Goal: Information Seeking & Learning: Learn about a topic

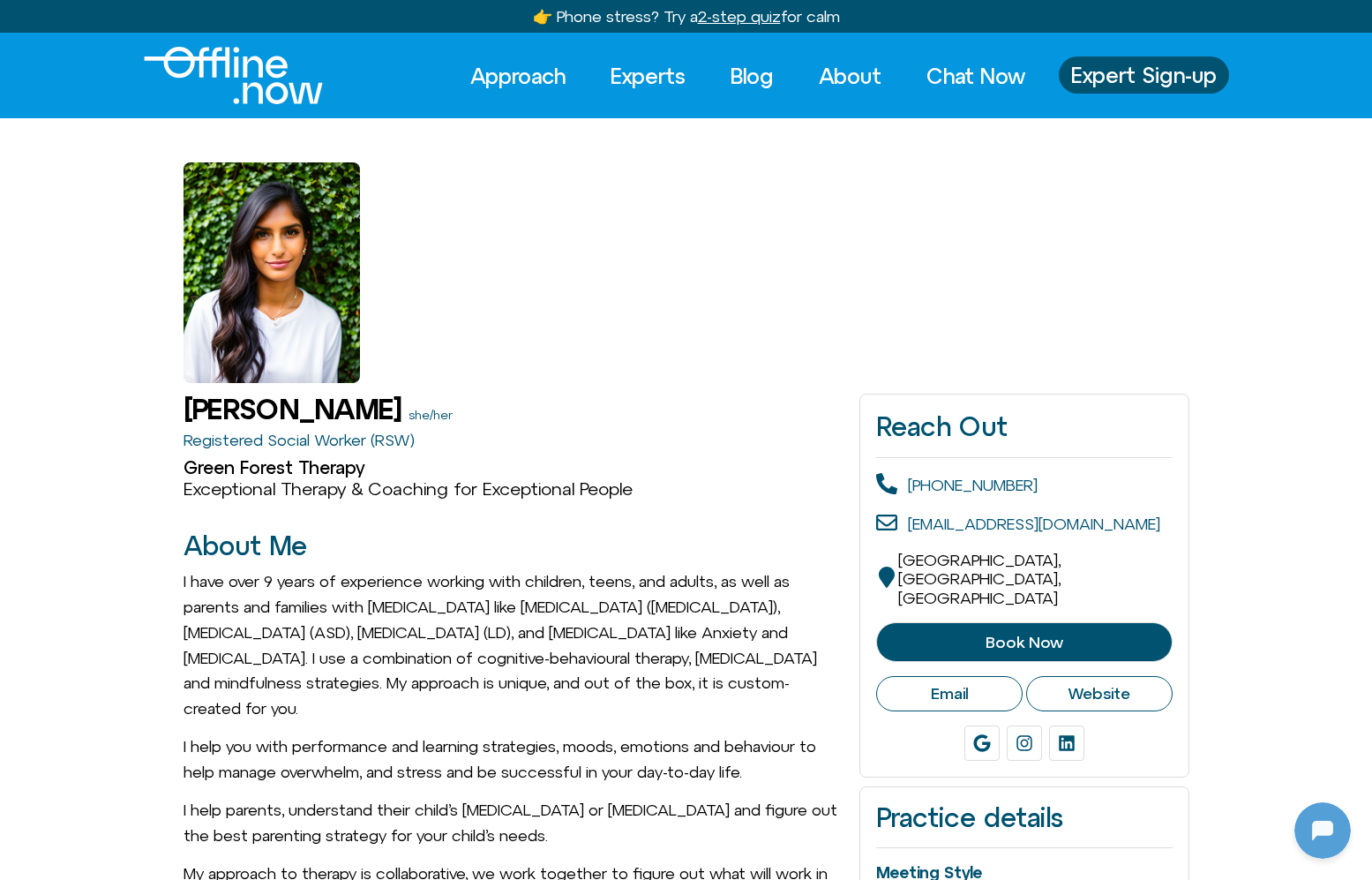
drag, startPoint x: 396, startPoint y: 406, endPoint x: 171, endPoint y: 405, distance: 225.0
copy h1 "Harshi Sritharan"
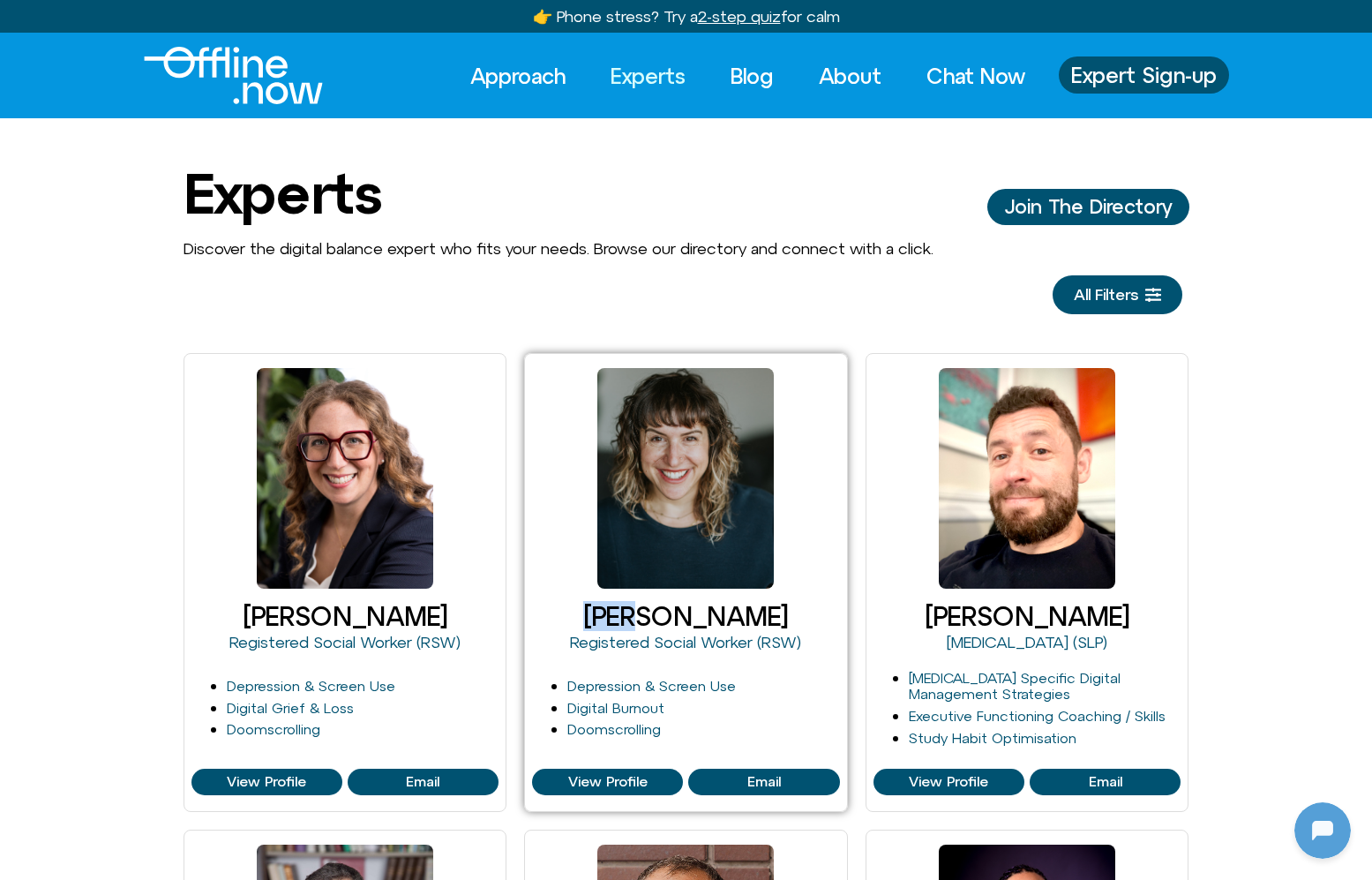
scroll to position [234, 0]
drag, startPoint x: 592, startPoint y: 614, endPoint x: 742, endPoint y: 626, distance: 150.5
click at [742, 626] on h2 "Cleo Haber" at bounding box center [686, 616] width 308 height 29
drag, startPoint x: 806, startPoint y: 620, endPoint x: 608, endPoint y: 622, distance: 198.0
click at [608, 622] on h2 "Cleo Haber" at bounding box center [686, 616] width 308 height 29
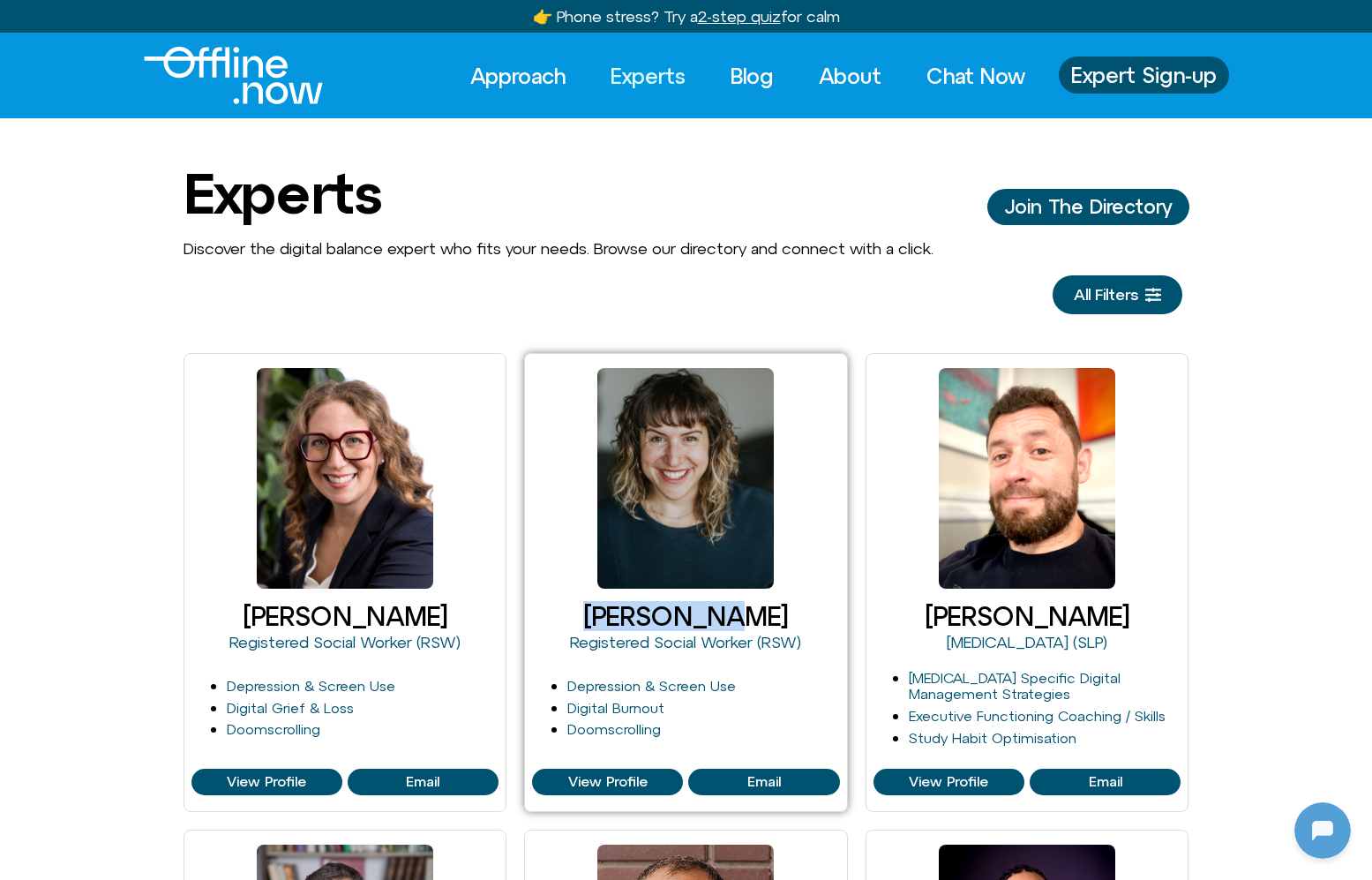
copy link "Cleo Haber"
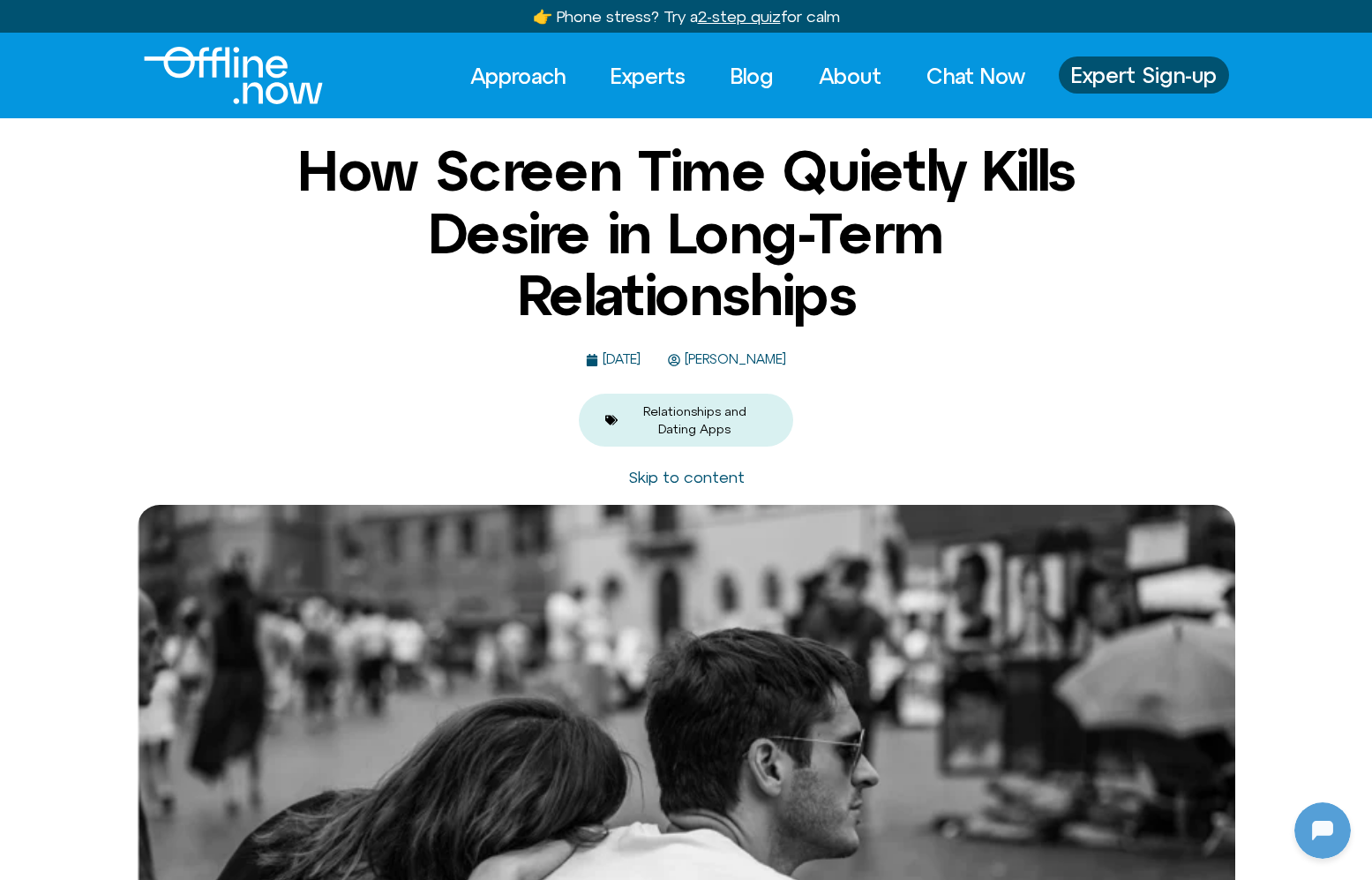
scroll to position [234, 0]
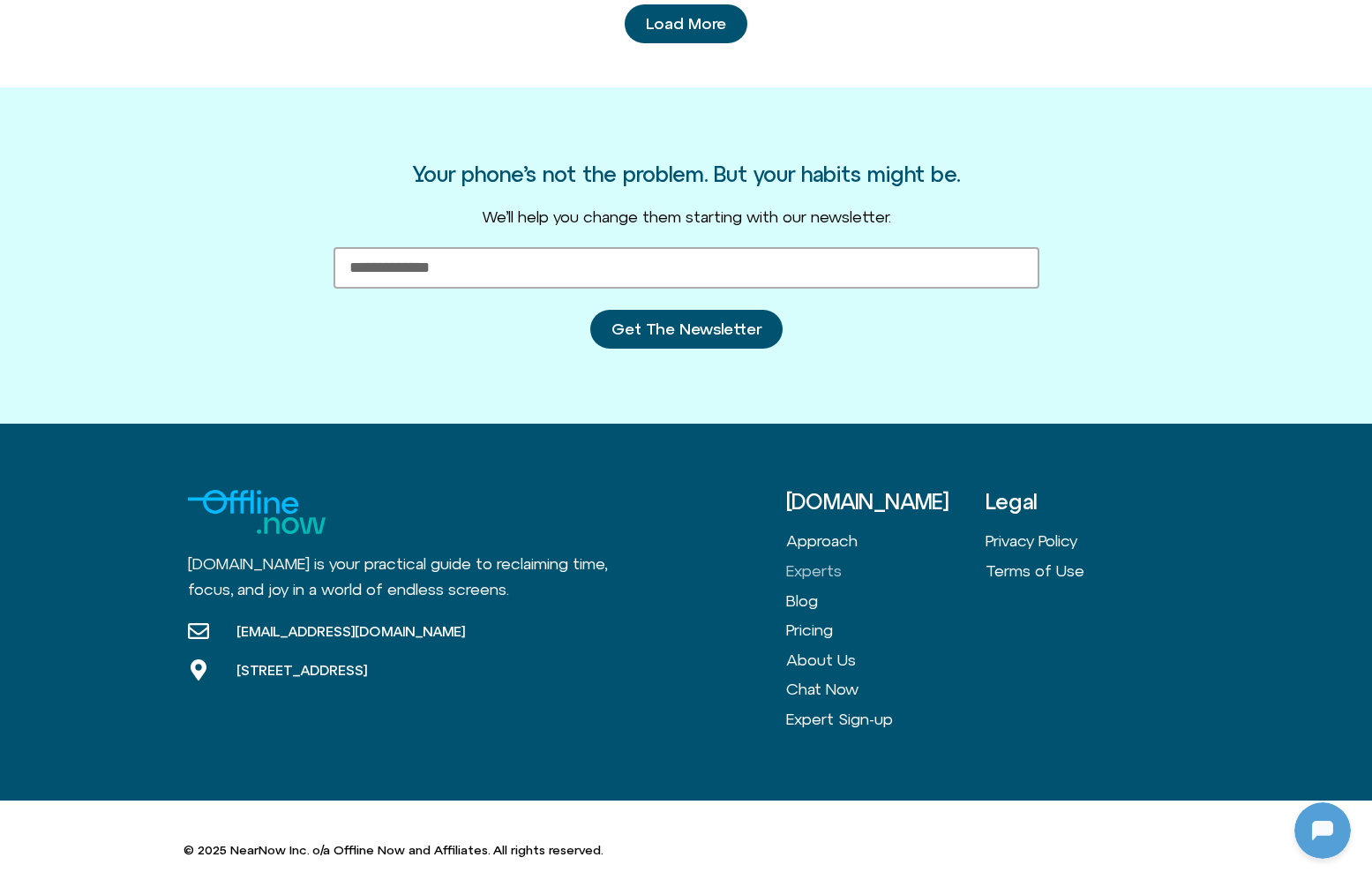
scroll to position [234, 0]
click at [699, 31] on link "Load More" at bounding box center [686, 24] width 123 height 39
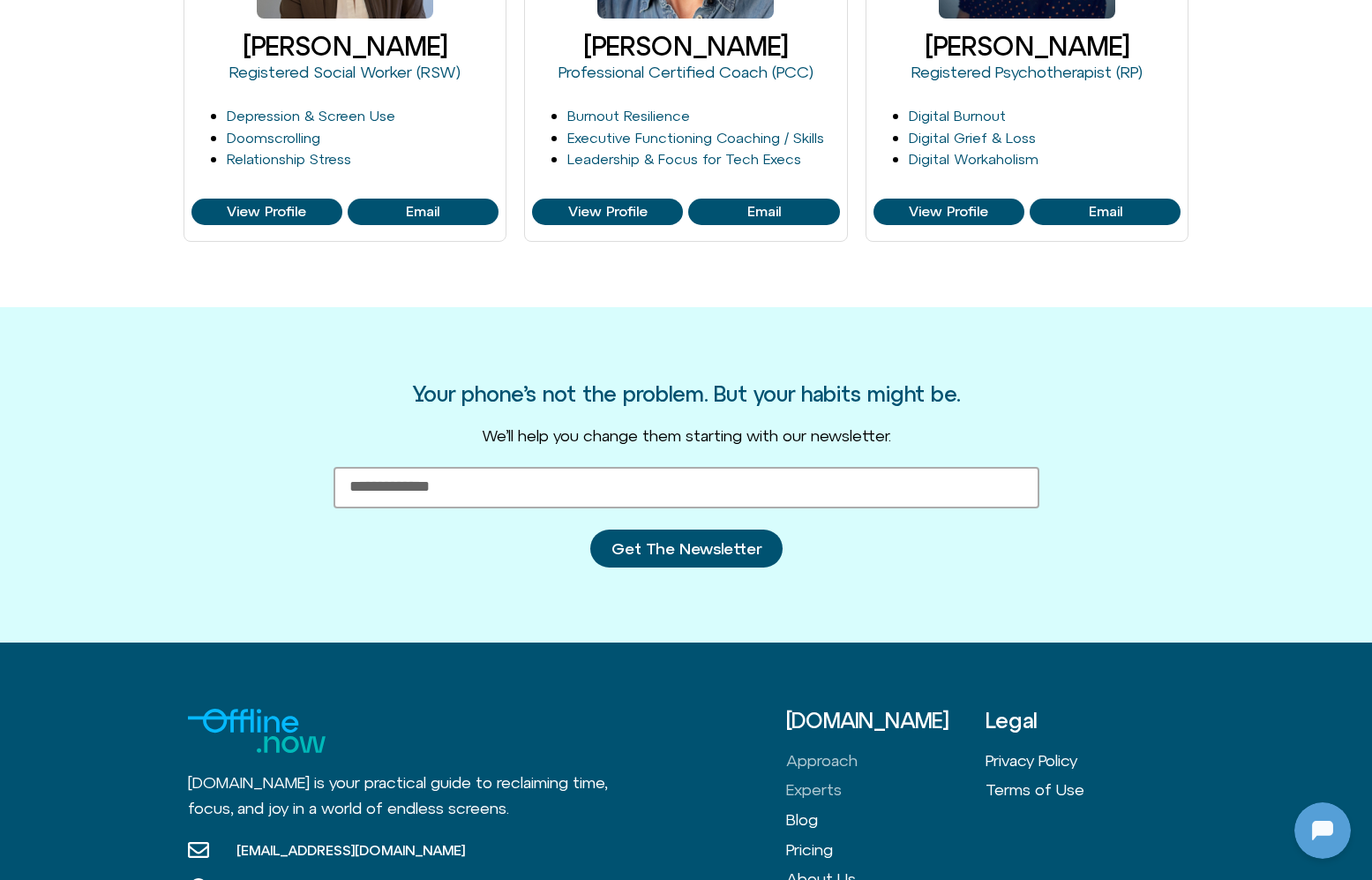
scroll to position [2918, 0]
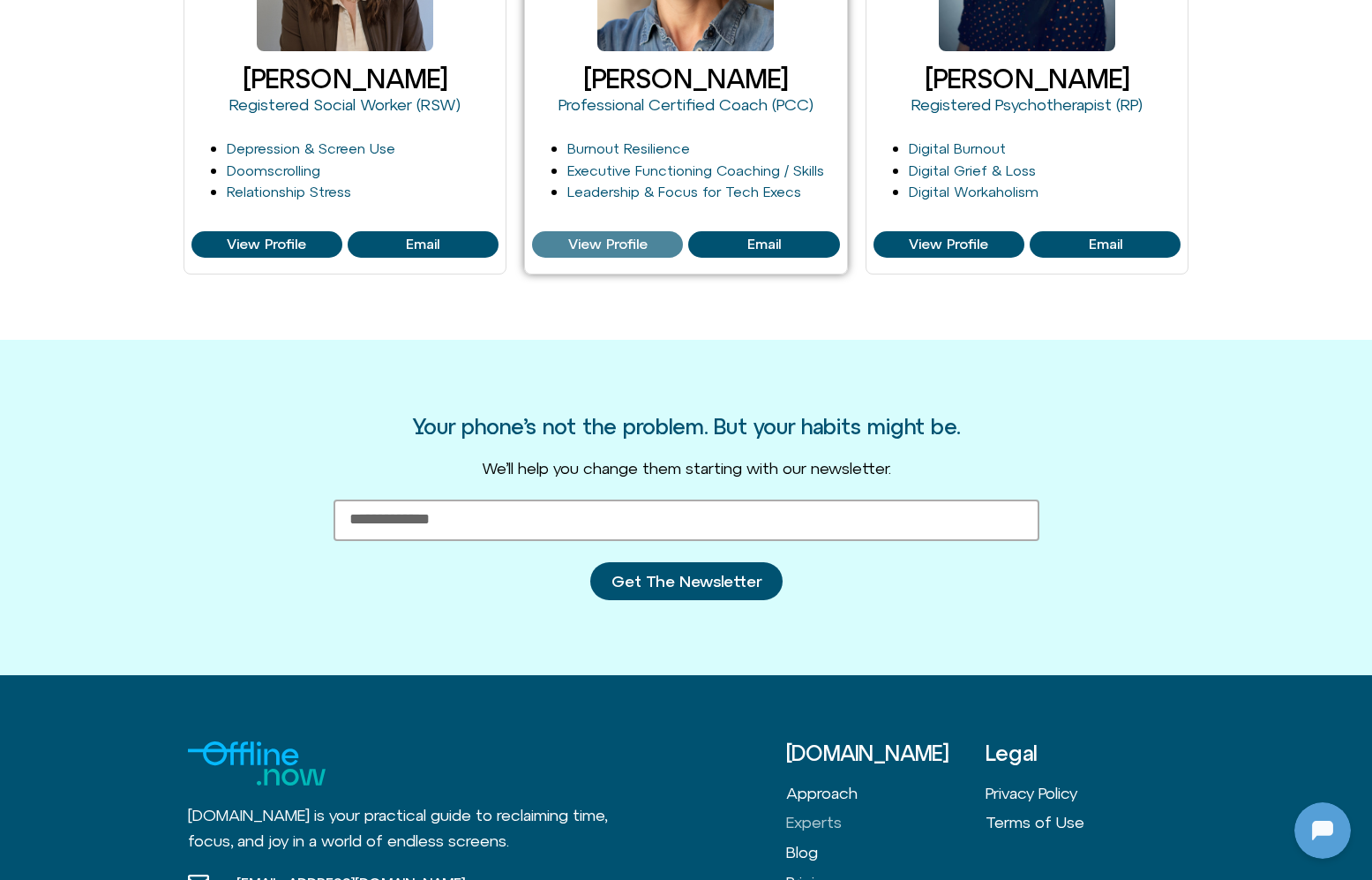
click at [614, 241] on span "View Profile" at bounding box center [608, 244] width 79 height 16
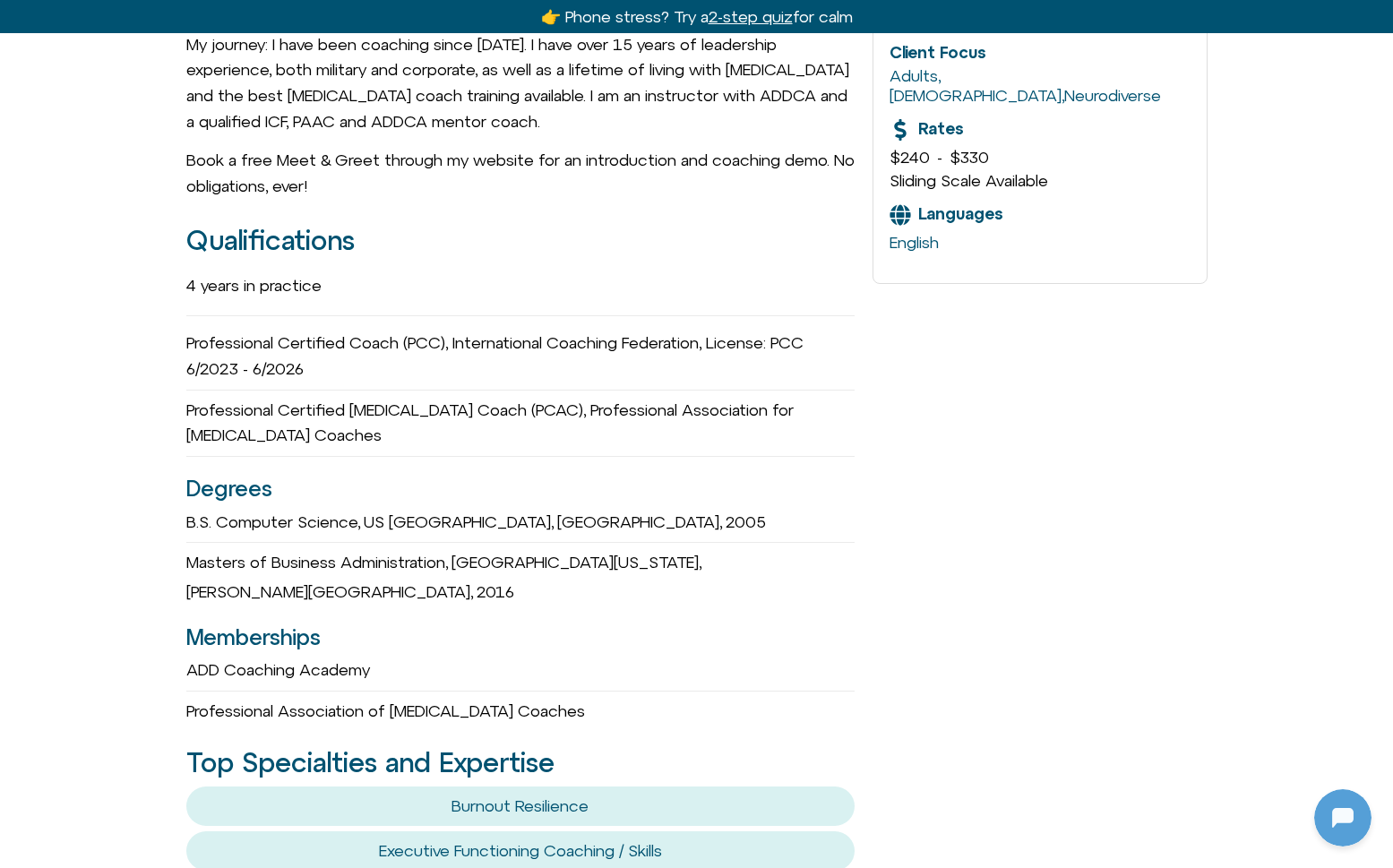
scroll to position [857, 0]
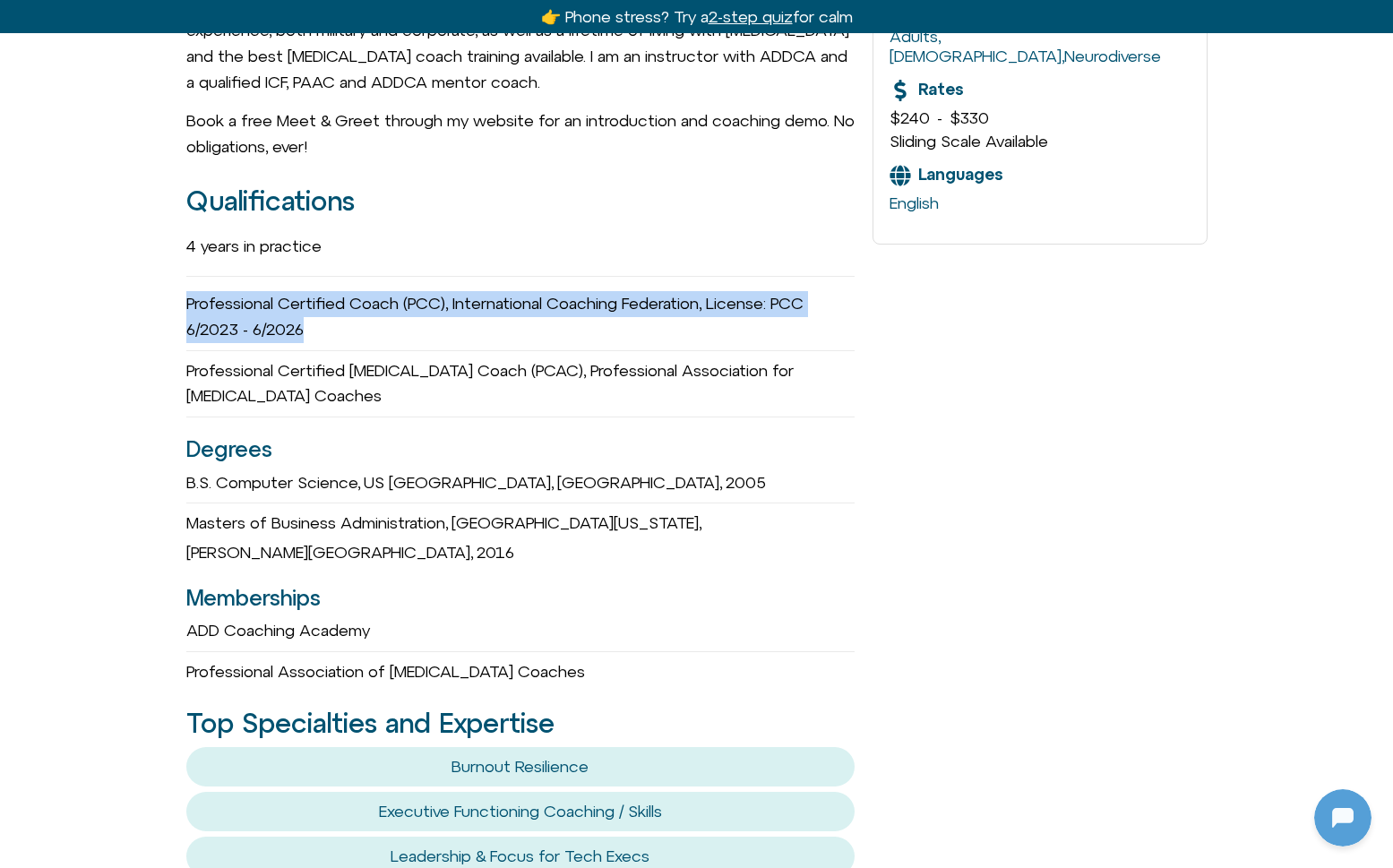
drag, startPoint x: 184, startPoint y: 341, endPoint x: 550, endPoint y: 378, distance: 367.9
click at [550, 378] on div "Tori Throckmorton she/her Professional Certified Coach (PCC) Divergent Coaching…" at bounding box center [696, 608] width 1393 height 2152
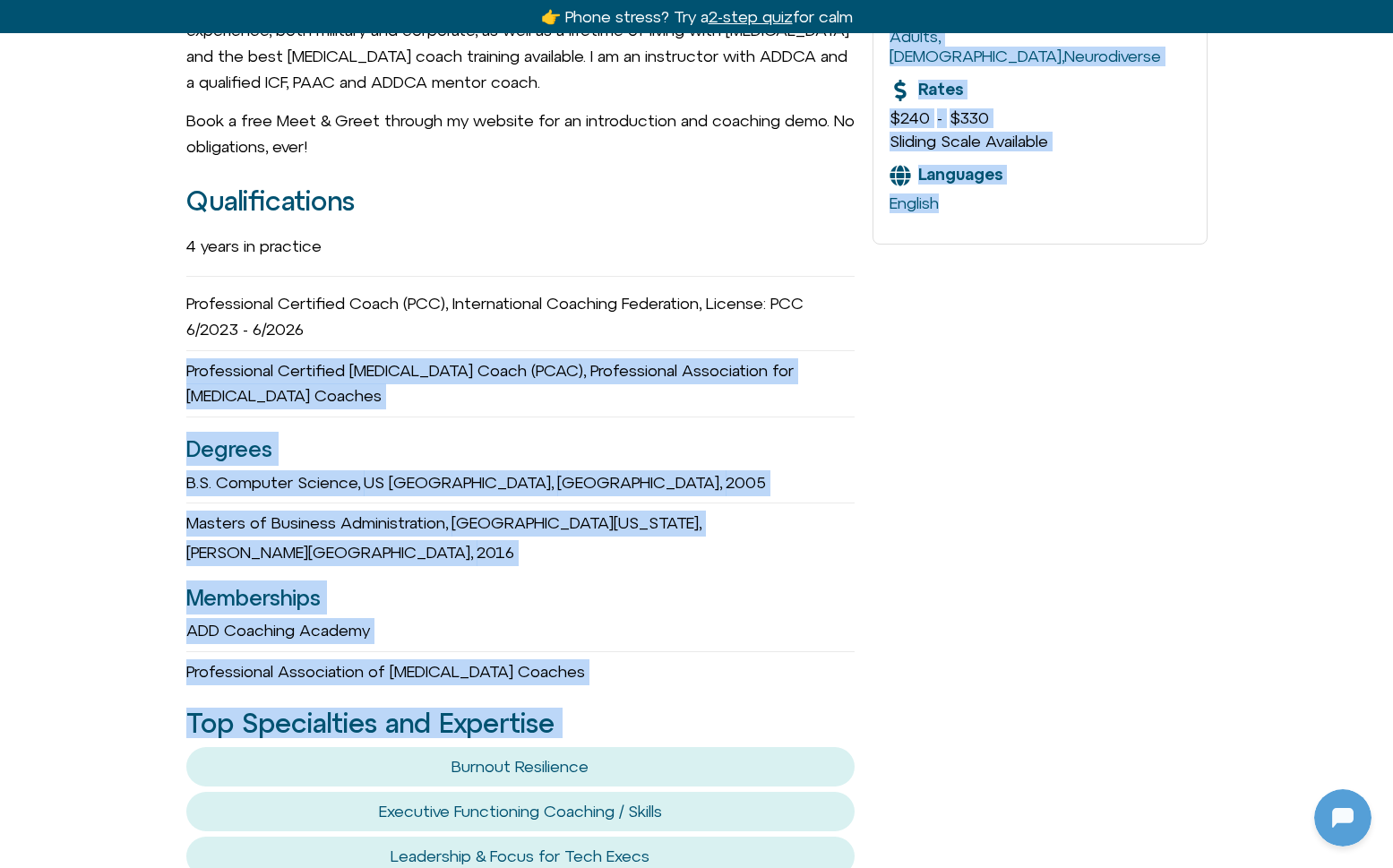
drag, startPoint x: 188, startPoint y: 398, endPoint x: 882, endPoint y: 399, distance: 694.0
click at [882, 399] on div "Tori Throckmorton she/her Professional Certified Coach (PCC) Divergent Coaching…" at bounding box center [697, 608] width 1022 height 2152
click at [581, 458] on h3 "Degrees" at bounding box center [520, 449] width 669 height 34
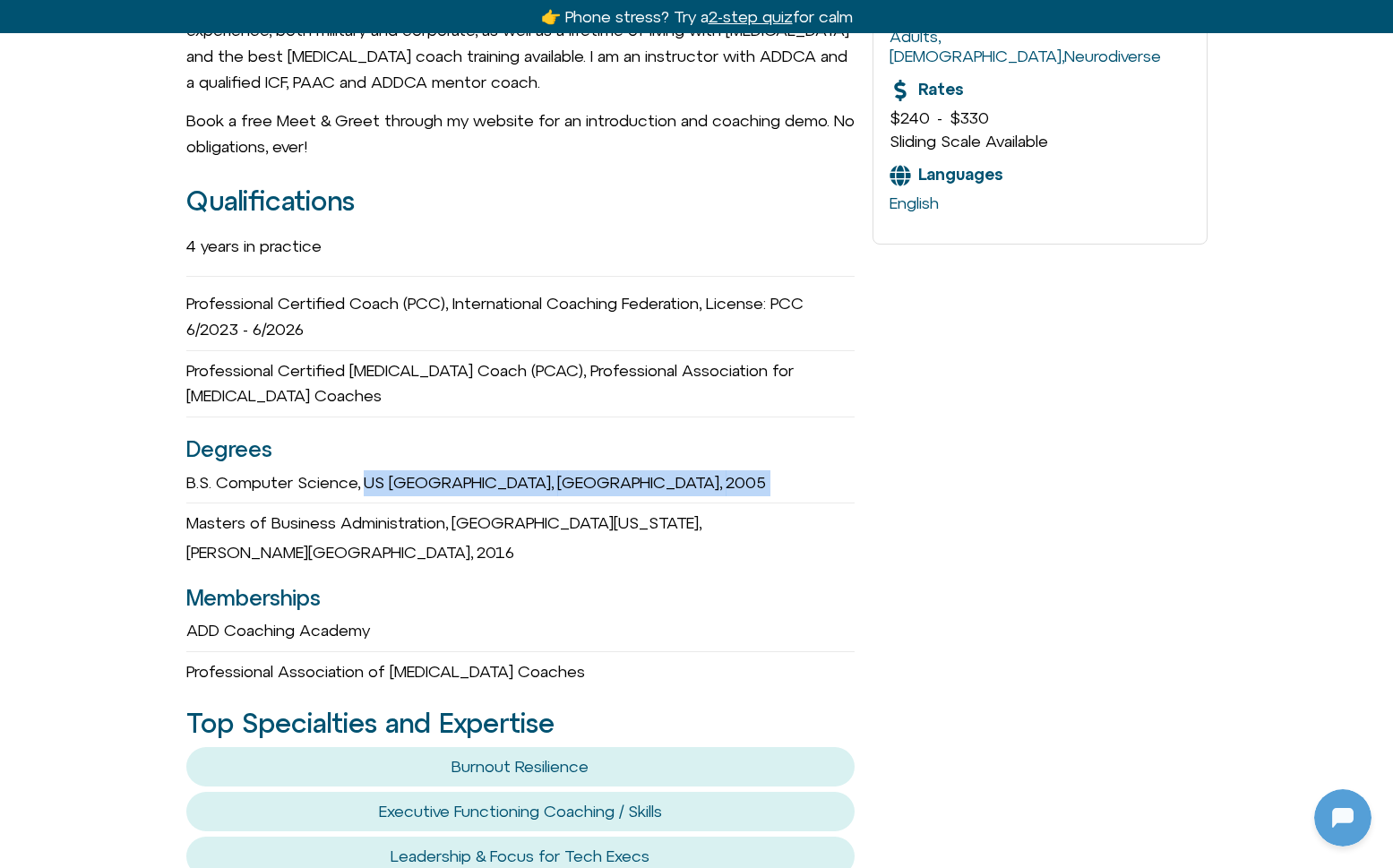
drag, startPoint x: 172, startPoint y: 500, endPoint x: 404, endPoint y: 515, distance: 232.5
click at [404, 515] on div "Tori Throckmorton she/her Professional Certified Coach (PCC) Divergent Coaching…" at bounding box center [696, 608] width 1393 height 2152
drag, startPoint x: 427, startPoint y: 529, endPoint x: 443, endPoint y: 511, distance: 24.1
click at [427, 529] on span "Masters of Business Administration," at bounding box center [317, 523] width 262 height 19
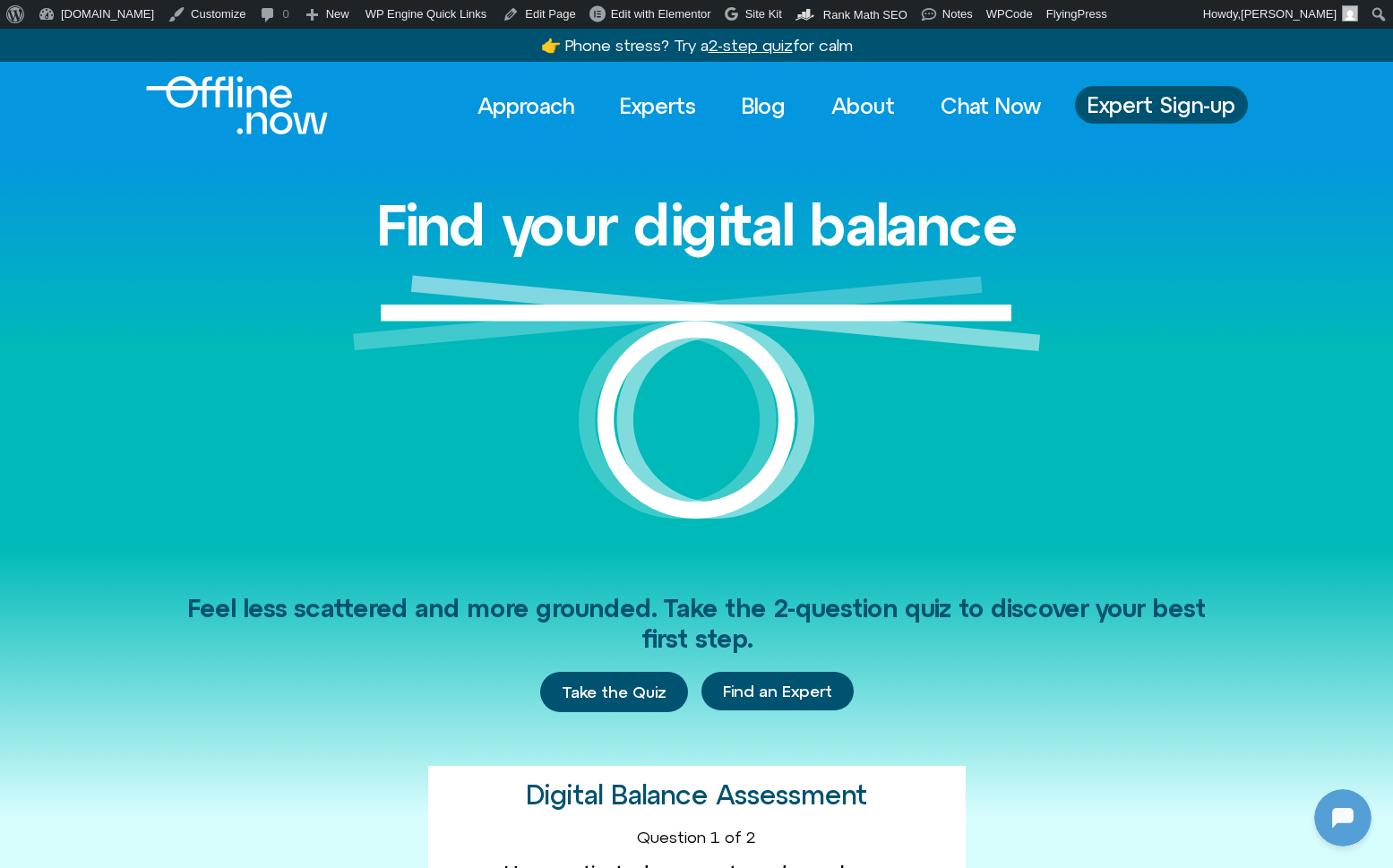
scroll to position [238, 0]
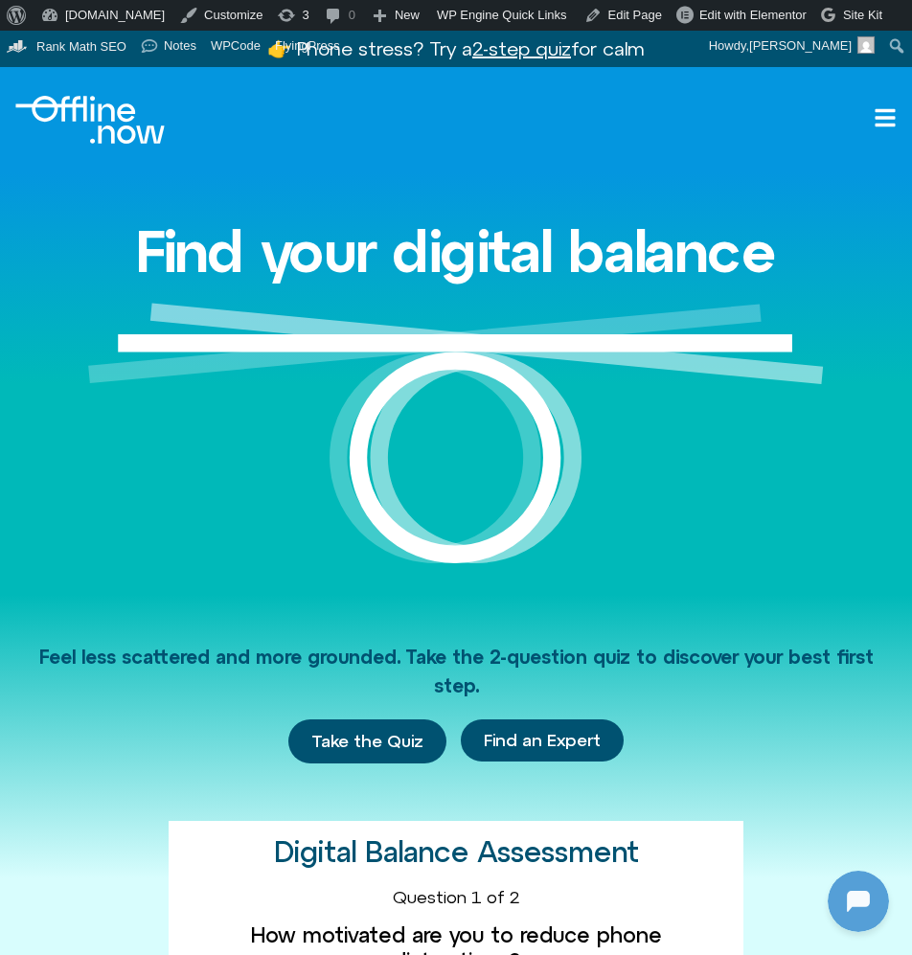
scroll to position [254, 0]
